Goal: Submit feedback/report problem

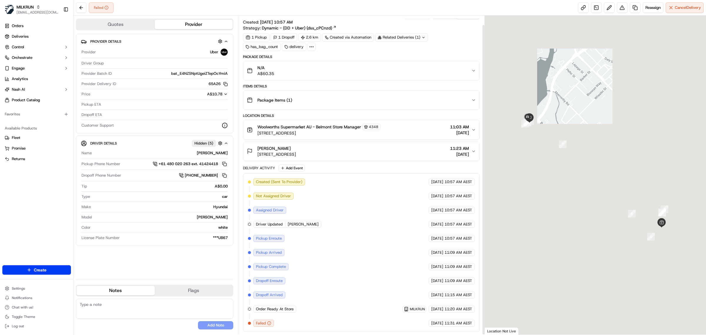
scroll to position [10, 0]
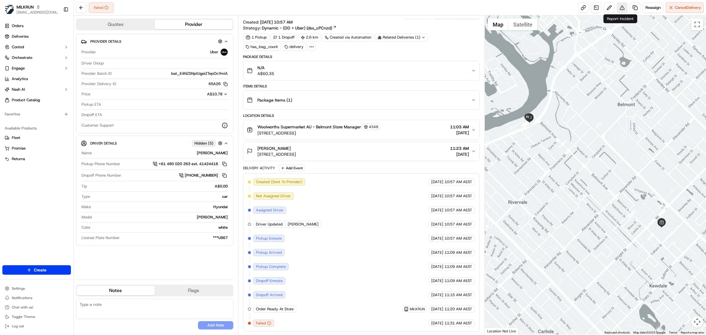
click at [621, 5] on button at bounding box center [622, 7] width 11 height 11
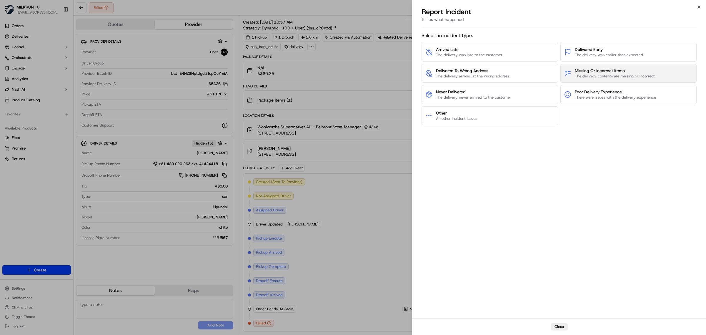
click at [588, 69] on span "Missing Or Incorrect Items" at bounding box center [615, 71] width 80 height 6
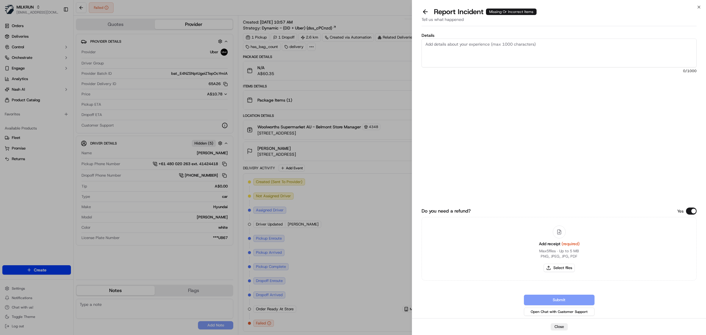
click at [536, 55] on textarea "Details" at bounding box center [558, 53] width 275 height 29
type textarea "Driver showed up with the wrong order and took the incorrect order with them."
click at [566, 267] on button "Select files" at bounding box center [558, 268] width 31 height 8
type input "C:\fakepath\Woolworths Mail - Your MILKRUN order invoice Kaitlyn.pdf"
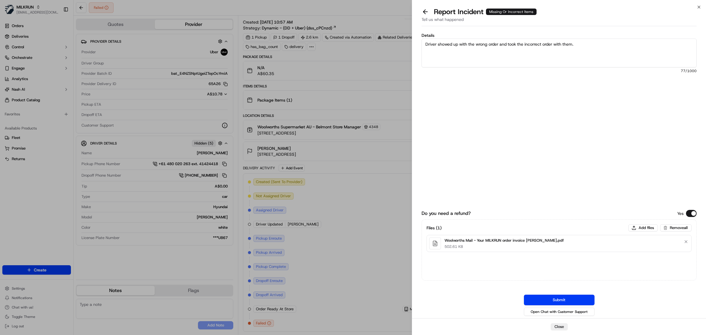
click at [566, 300] on button "Submit" at bounding box center [559, 299] width 71 height 11
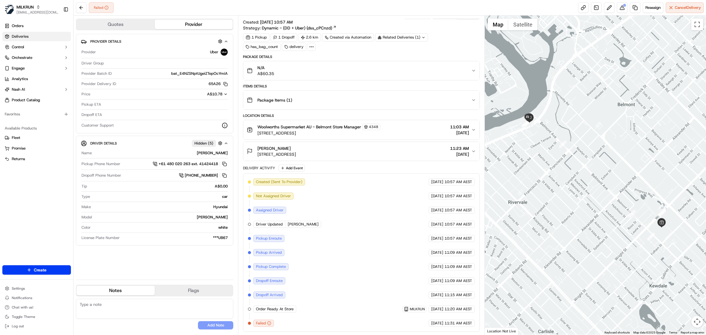
click at [32, 34] on link "Deliveries" at bounding box center [36, 36] width 69 height 9
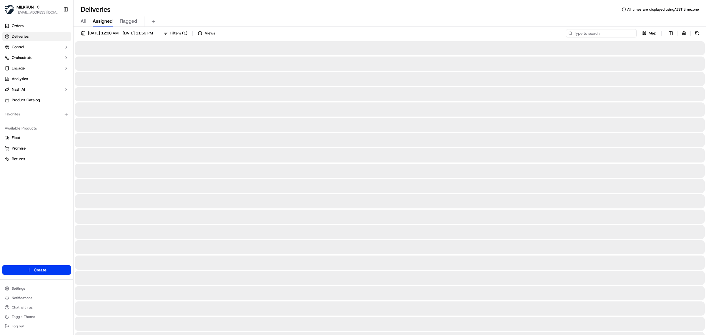
click at [633, 35] on input at bounding box center [601, 33] width 71 height 8
paste input "steve gregory"
type input "steve gregory"
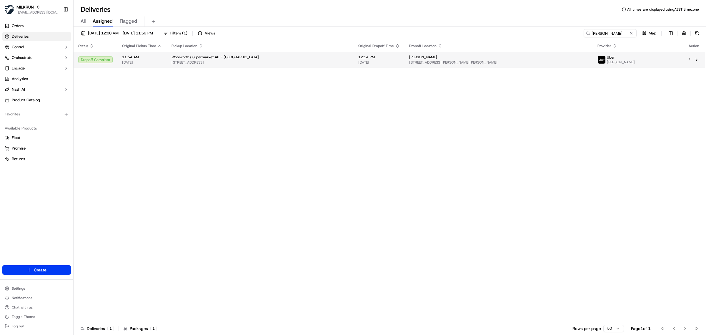
click at [540, 55] on div "steve gregory" at bounding box center [498, 57] width 179 height 5
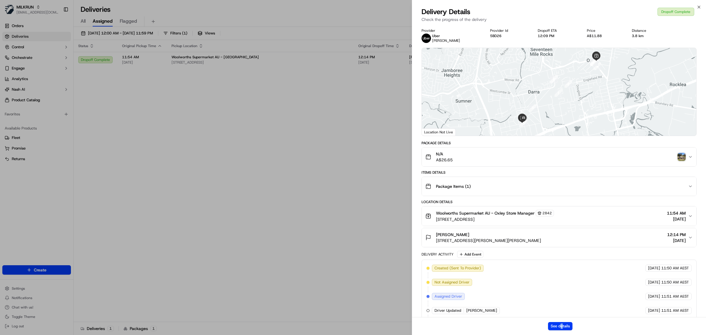
click at [562, 320] on div "See details" at bounding box center [559, 326] width 294 height 18
click at [565, 325] on button "See details" at bounding box center [560, 326] width 24 height 8
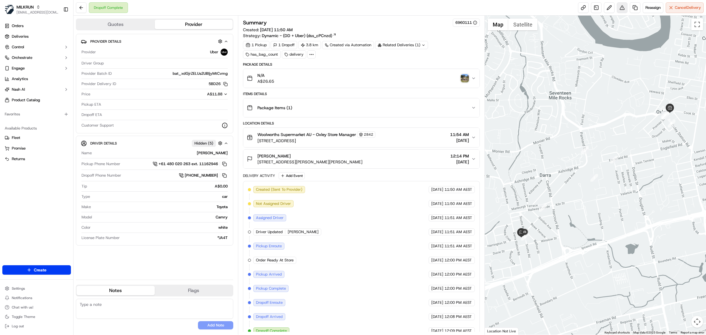
click at [625, 11] on button at bounding box center [622, 7] width 11 height 11
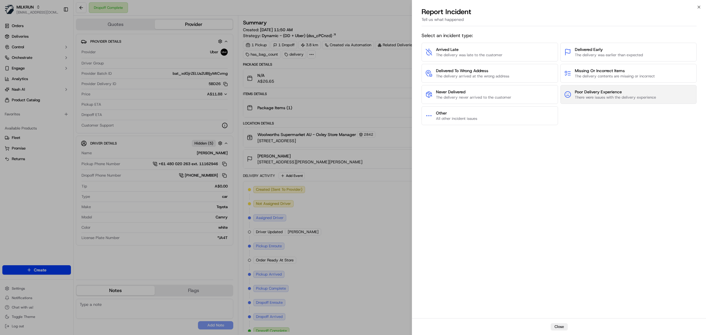
click at [587, 90] on span "Poor Delivery Experience" at bounding box center [615, 92] width 81 height 6
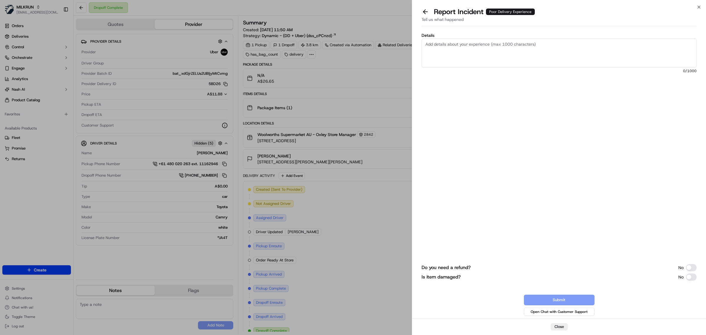
click at [565, 49] on textarea "Details" at bounding box center [558, 53] width 275 height 29
paste textarea "Hi got delivery today was just dropped over the fence..not taken to the front o…"
type textarea "Hi got delivery today was just dropped over the fence..not taken to the front o…"
paste textarea "Hi got delivery today was just dropped over the fence..not taken to the front o…"
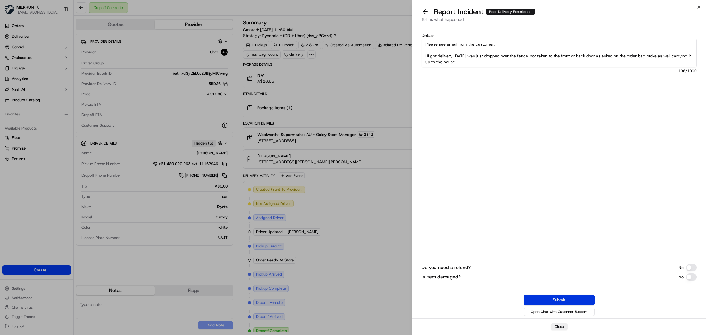
type textarea "Please see email from the customer: Hi got delivery today was just dropped over…"
click at [546, 295] on button "Submit" at bounding box center [559, 299] width 71 height 11
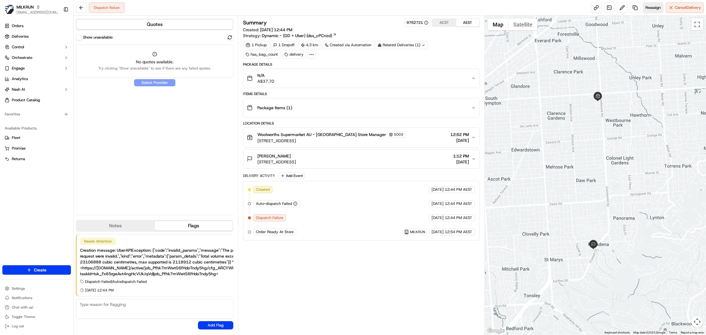
click at [643, 12] on button "Reassign" at bounding box center [653, 7] width 21 height 11
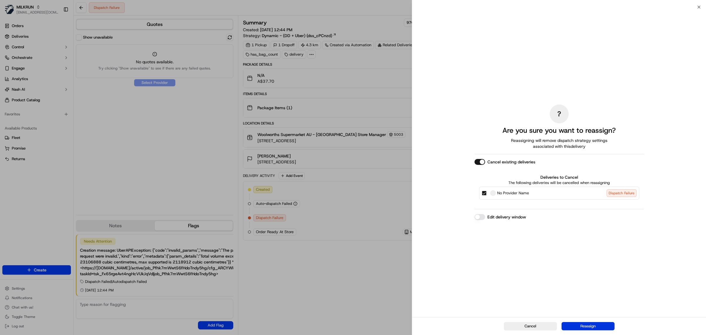
click at [593, 323] on button "Reassign" at bounding box center [587, 326] width 53 height 8
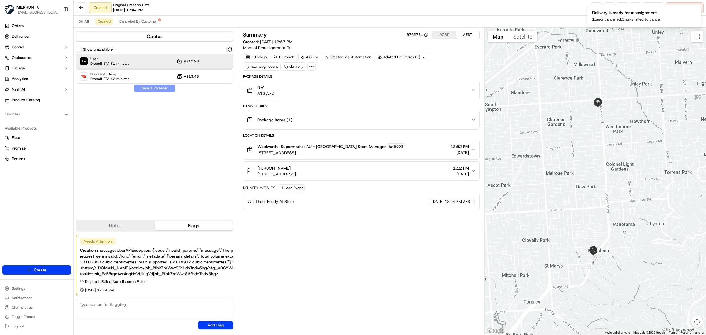
click at [144, 64] on div "Uber Dropoff ETA 31 minutes A$12.98" at bounding box center [154, 61] width 157 height 14
click at [151, 90] on button "Assign Provider" at bounding box center [155, 88] width 42 height 7
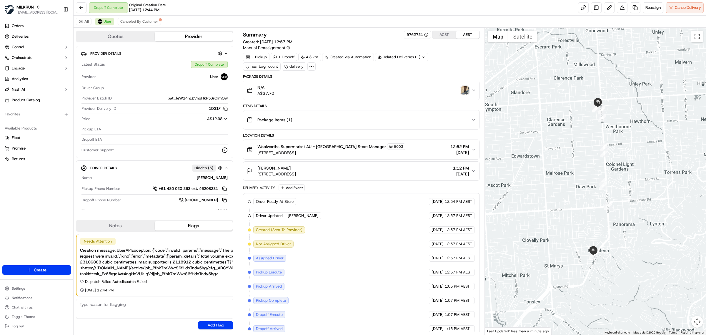
click at [47, 34] on link "Deliveries" at bounding box center [36, 36] width 69 height 9
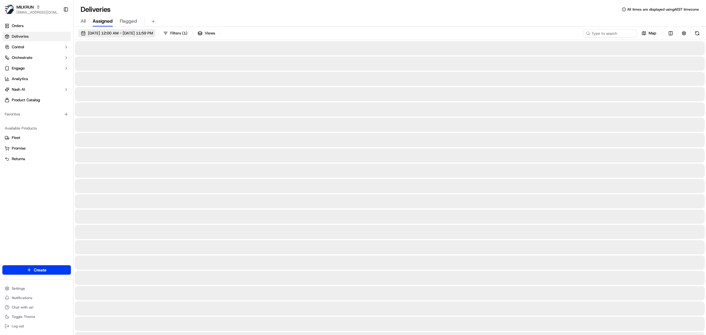
click at [140, 34] on span "[DATE] 12:00 AM - [DATE] 11:59 PM" at bounding box center [120, 33] width 65 height 5
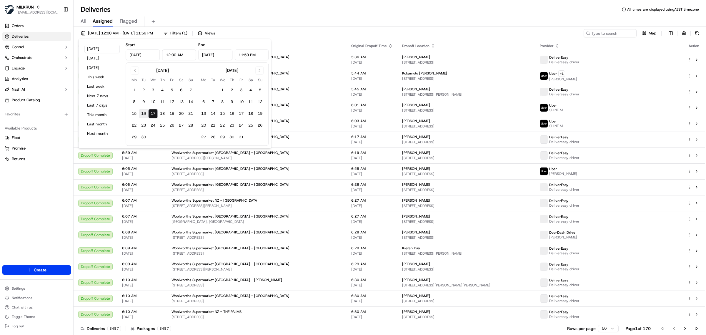
click at [142, 115] on button "16" at bounding box center [143, 113] width 9 height 9
type input "[DATE]"
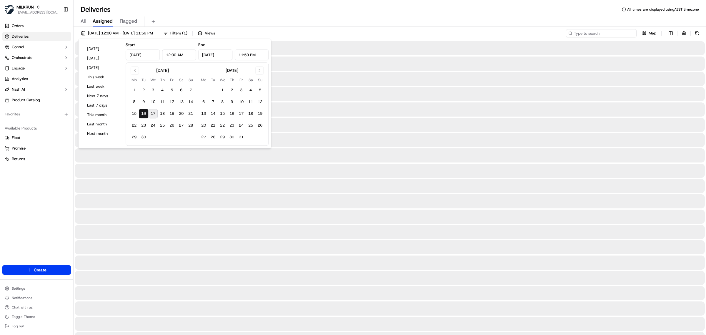
click at [596, 31] on input at bounding box center [601, 33] width 71 height 8
paste input "E9E29"
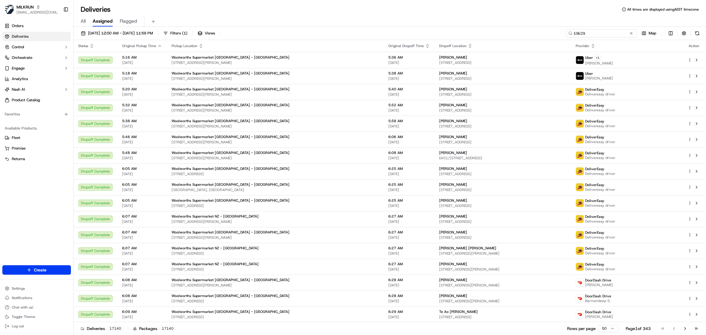
type input "E9E29"
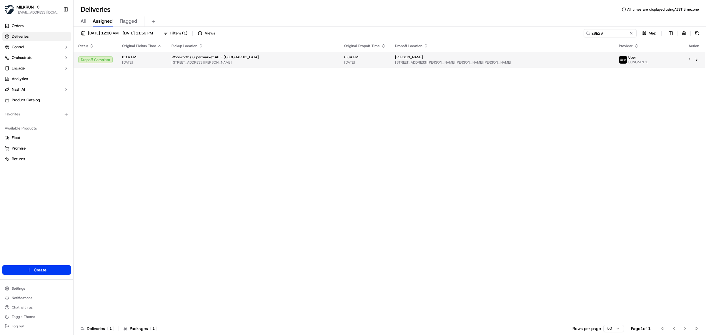
click at [475, 61] on span "[STREET_ADDRESS][PERSON_NAME][PERSON_NAME][PERSON_NAME]" at bounding box center [502, 62] width 215 height 5
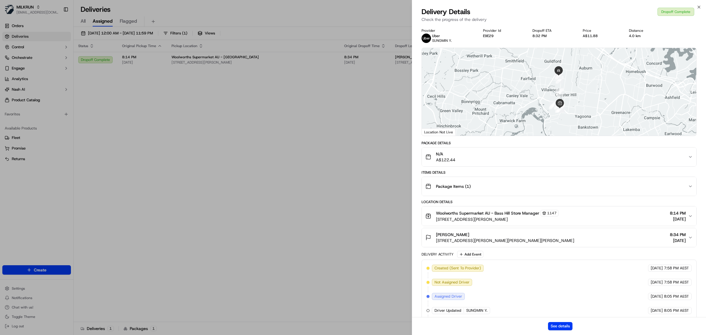
click at [582, 233] on button "[PERSON_NAME] [STREET_ADDRESS][PERSON_NAME][PERSON_NAME][PERSON_NAME] 8:34 PM […" at bounding box center [559, 237] width 274 height 19
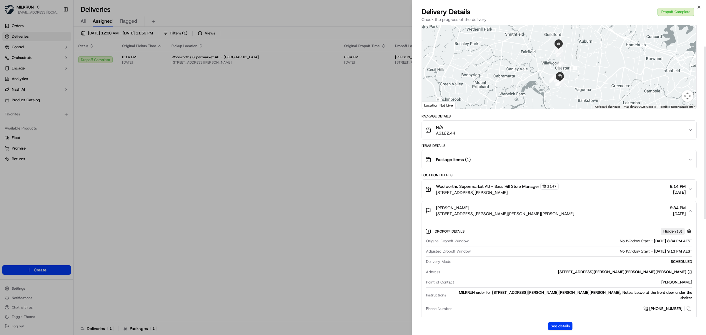
scroll to position [37, 0]
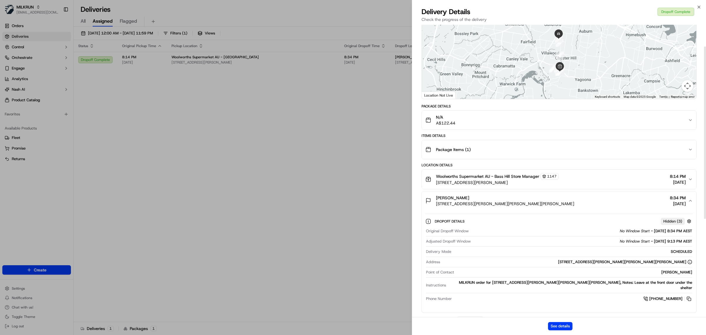
click at [668, 272] on div "[PERSON_NAME]" at bounding box center [574, 271] width 236 height 5
copy div "[PERSON_NAME]"
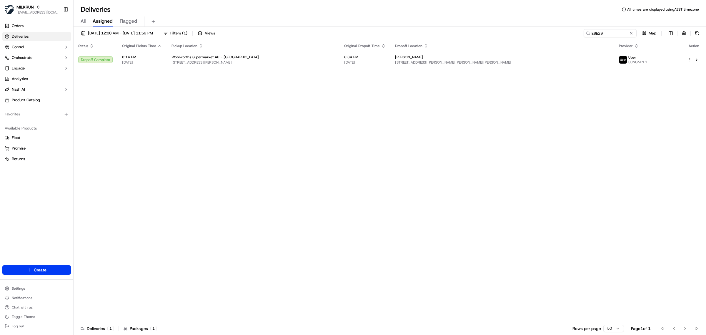
click at [602, 29] on div "[DATE] 12:00 AM - [DATE] 11:59 PM Filters ( 1 ) Views E9E29 Map Status Original…" at bounding box center [390, 181] width 632 height 309
click at [605, 34] on input "E9E29" at bounding box center [601, 33] width 71 height 8
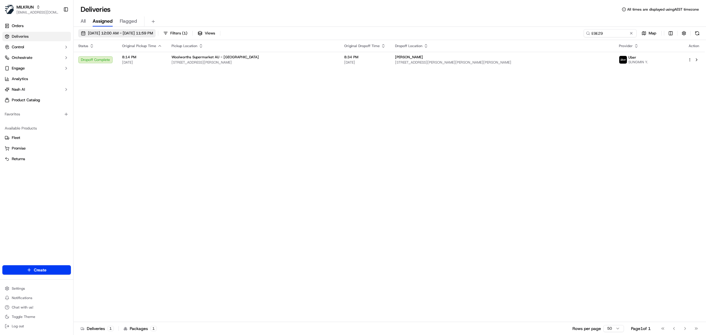
click at [153, 33] on span "[DATE] 12:00 AM - [DATE] 11:59 PM" at bounding box center [120, 33] width 65 height 5
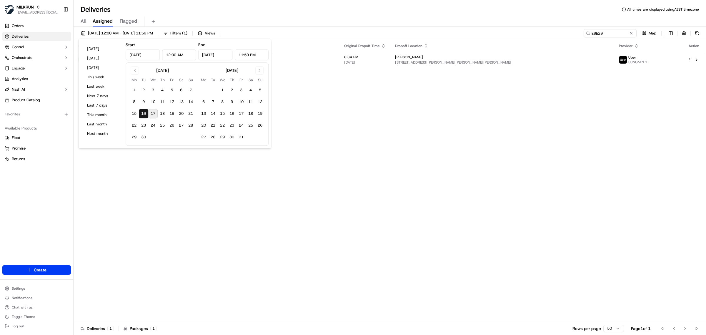
click at [154, 113] on button "17" at bounding box center [152, 113] width 9 height 9
type input "[DATE]"
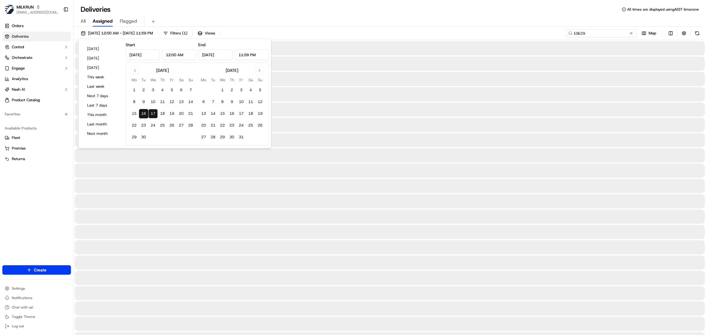
click at [618, 31] on input "E9E29" at bounding box center [601, 33] width 71 height 8
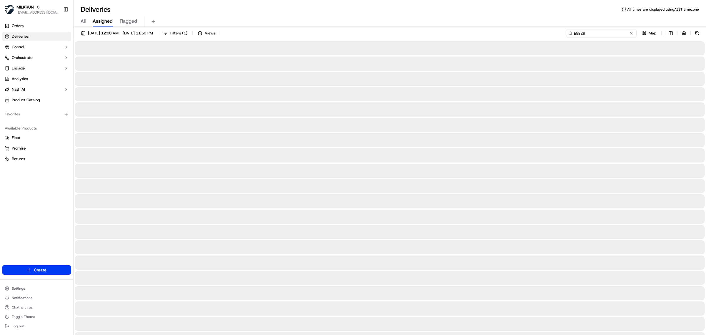
paste input "[PERSON_NAME]"
type input "[PERSON_NAME]"
